Goal: Transaction & Acquisition: Subscribe to service/newsletter

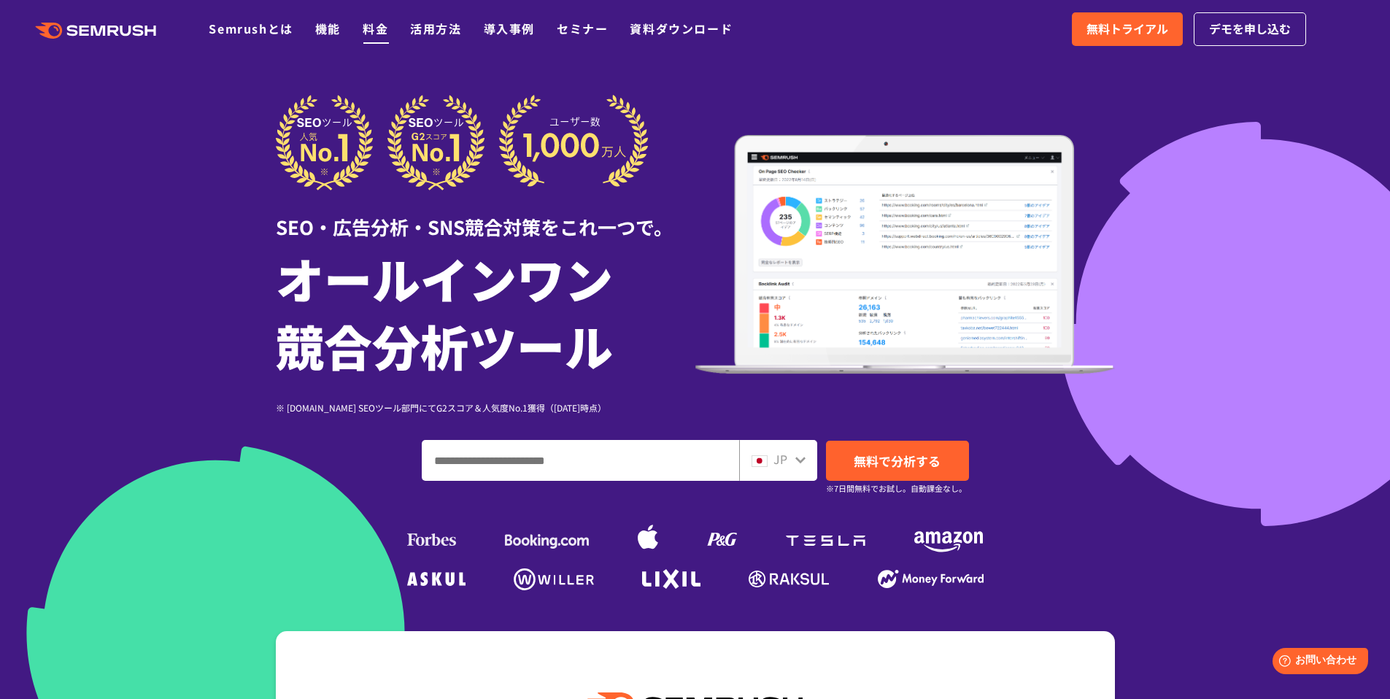
click at [386, 28] on link "料金" at bounding box center [376, 29] width 26 height 18
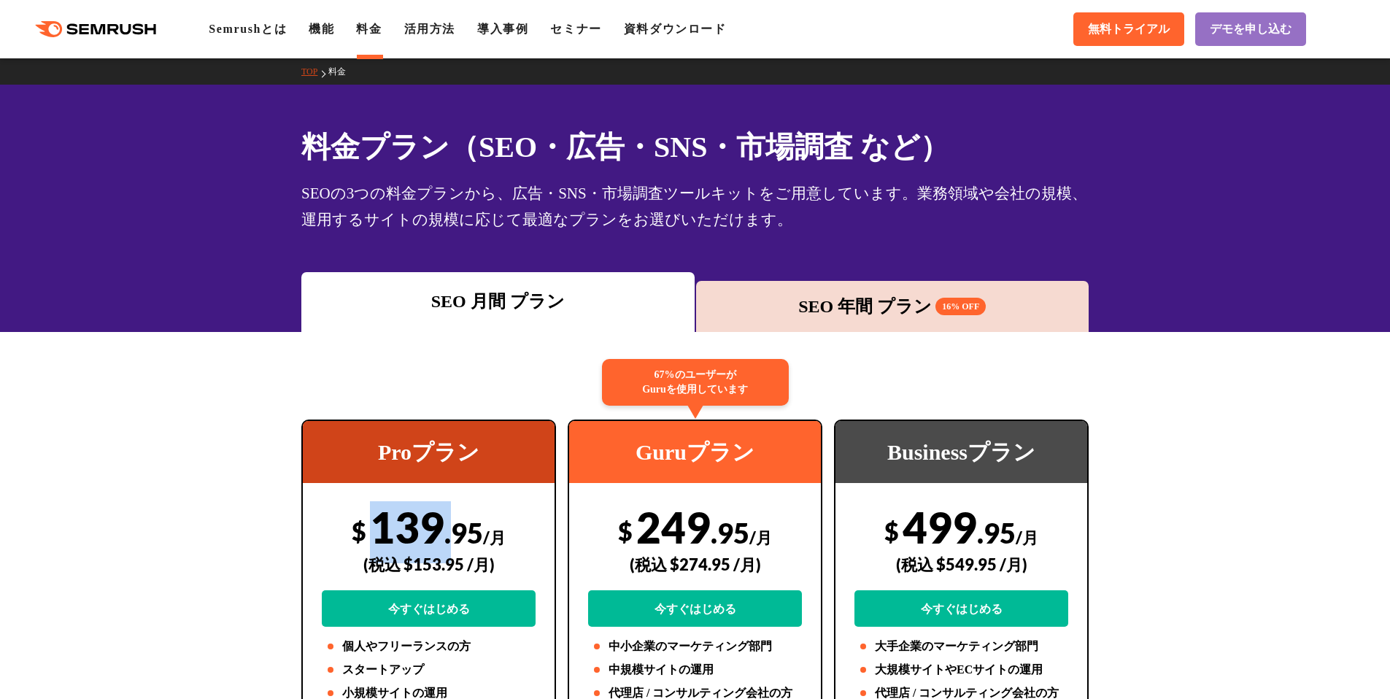
drag, startPoint x: 450, startPoint y: 534, endPoint x: 362, endPoint y: 532, distance: 87.6
click at [362, 532] on div "$ 139 .95 /月 (税込 $153.95 /月) 今すぐはじめる" at bounding box center [429, 564] width 214 height 126
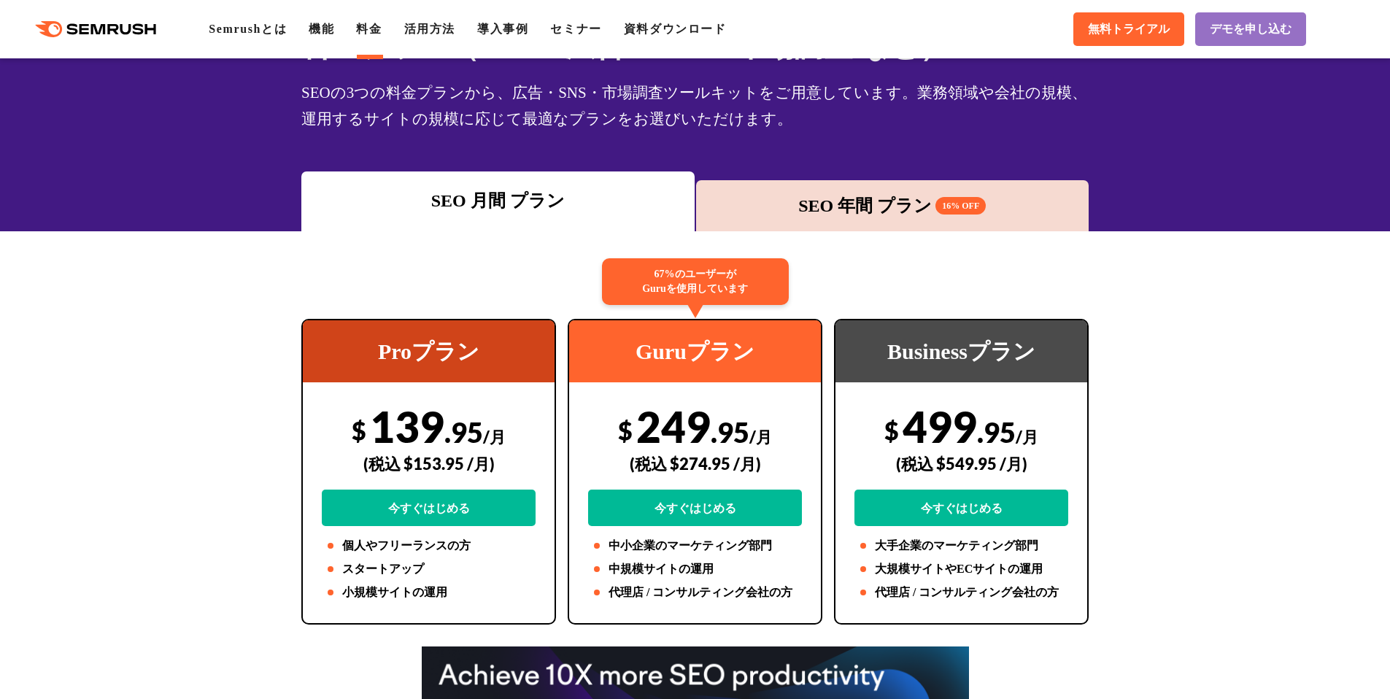
scroll to position [204, 0]
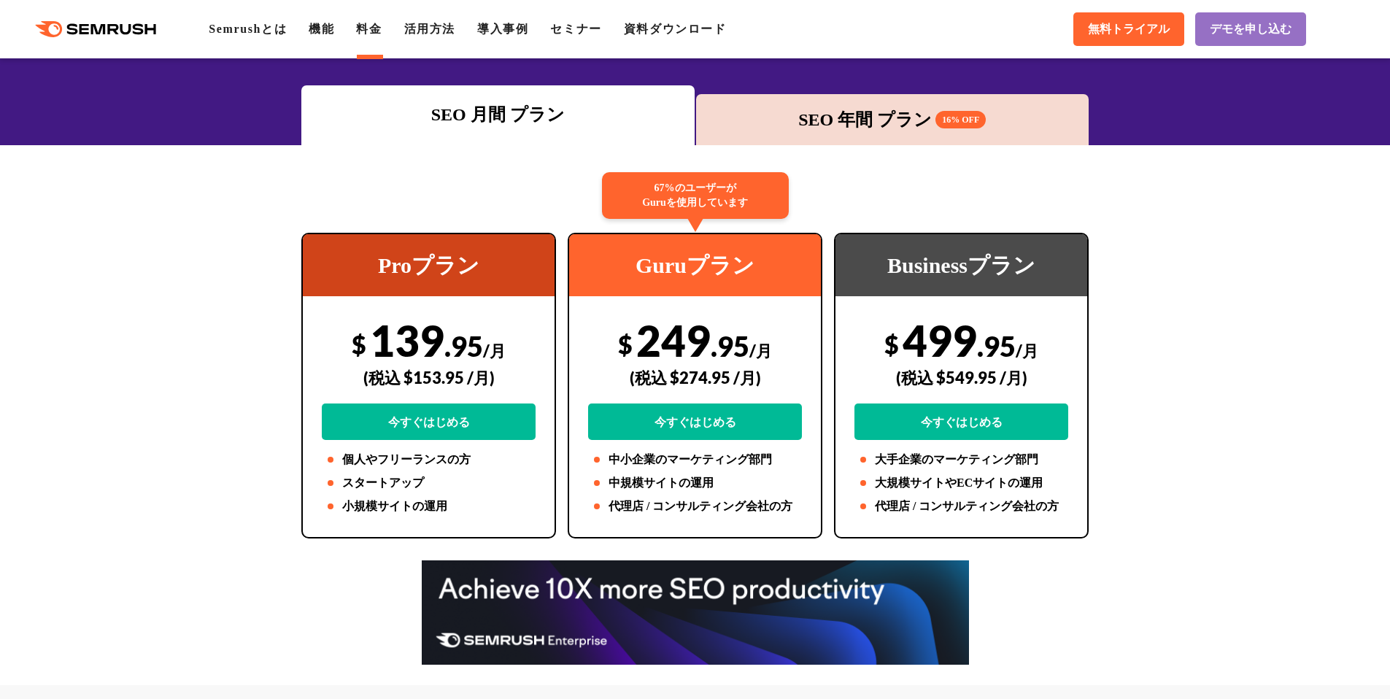
scroll to position [0, 0]
